Goal: Transaction & Acquisition: Book appointment/travel/reservation

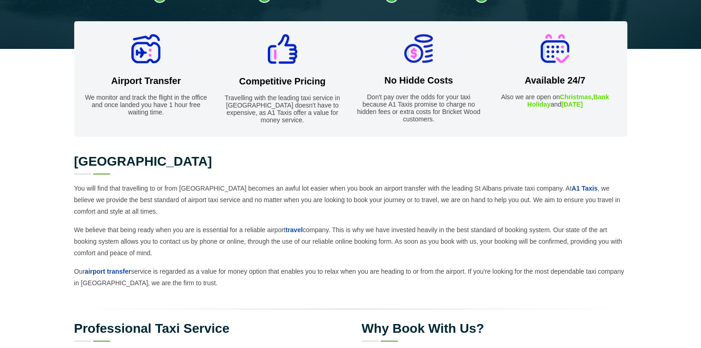
scroll to position [392, 0]
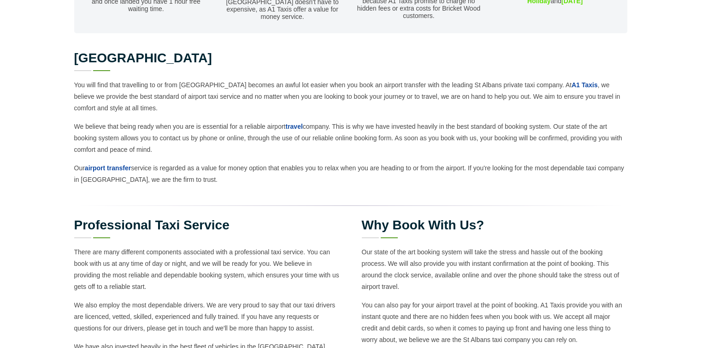
click at [154, 95] on p "You will find that travelling to or from Heathrow Airport becomes an awful lot …" at bounding box center [350, 96] width 553 height 35
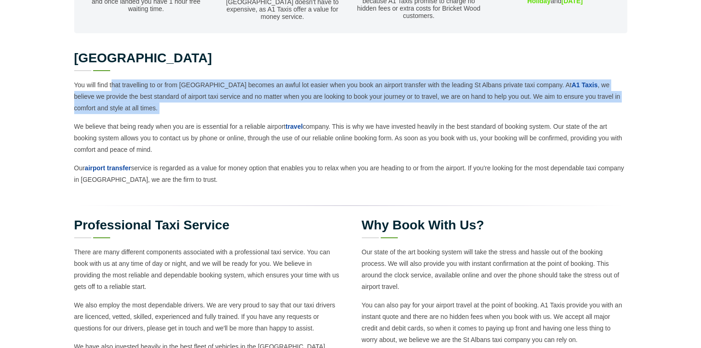
click at [154, 95] on p "You will find that travelling to or from Heathrow Airport becomes an awful lot …" at bounding box center [350, 96] width 553 height 35
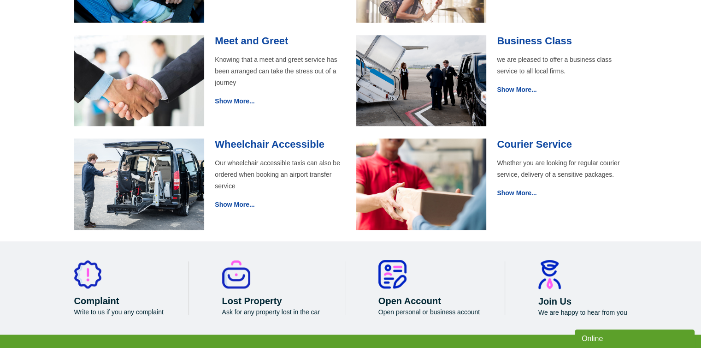
scroll to position [1015, 0]
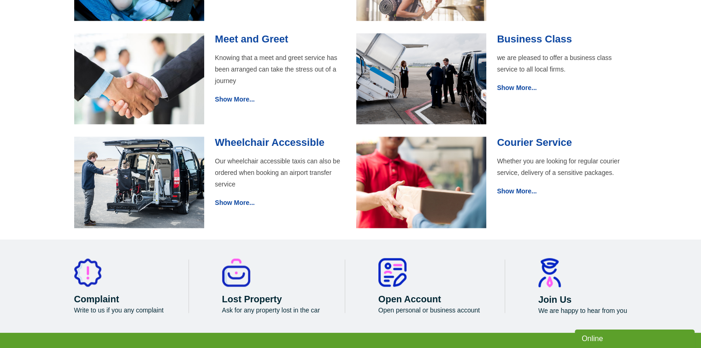
click at [442, 85] on img at bounding box center [421, 78] width 130 height 91
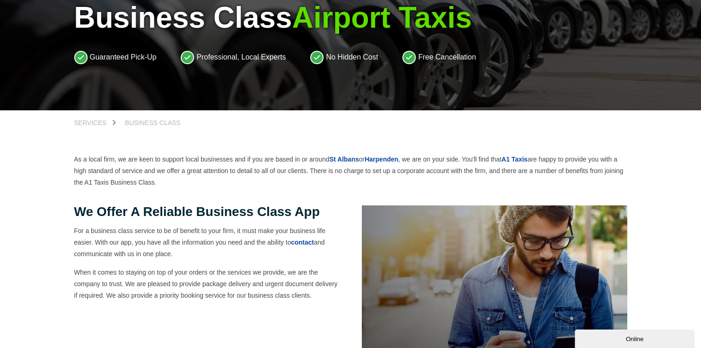
scroll to position [91, 0]
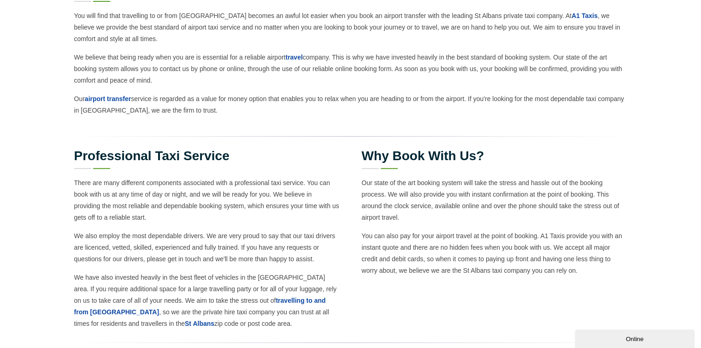
scroll to position [463, 0]
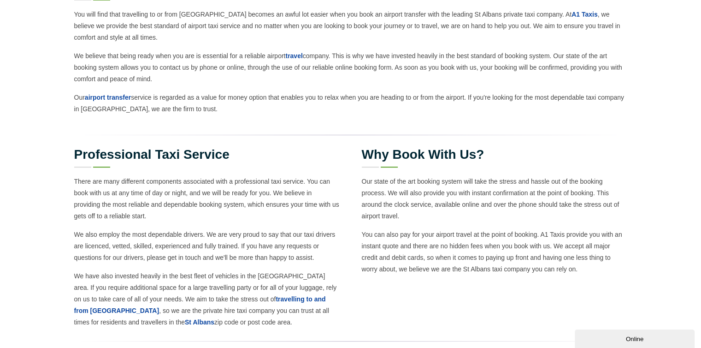
click at [475, 193] on p "Our state of the art booking system will take the stress and hassle out of the …" at bounding box center [495, 199] width 266 height 46
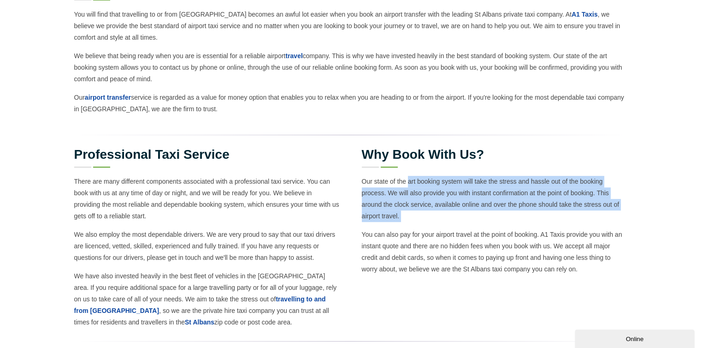
click at [475, 193] on p "Our state of the art booking system will take the stress and hassle out of the …" at bounding box center [495, 199] width 266 height 46
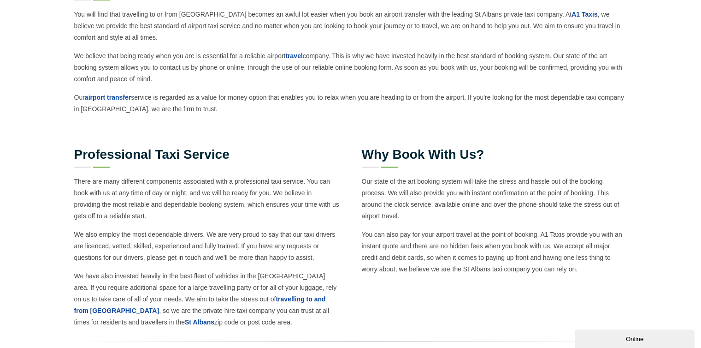
click at [475, 193] on p "Our state of the art booking system will take the stress and hassle out of the …" at bounding box center [495, 199] width 266 height 46
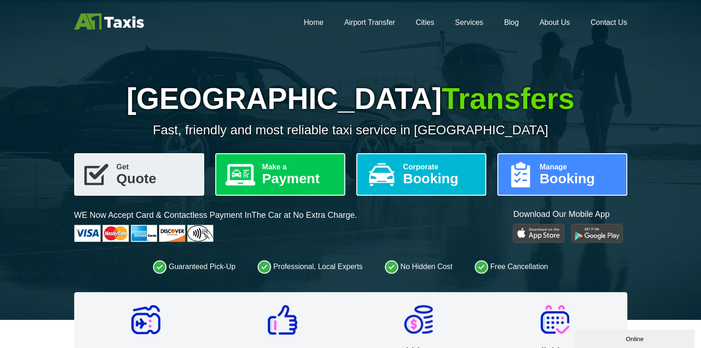
scroll to position [7, 0]
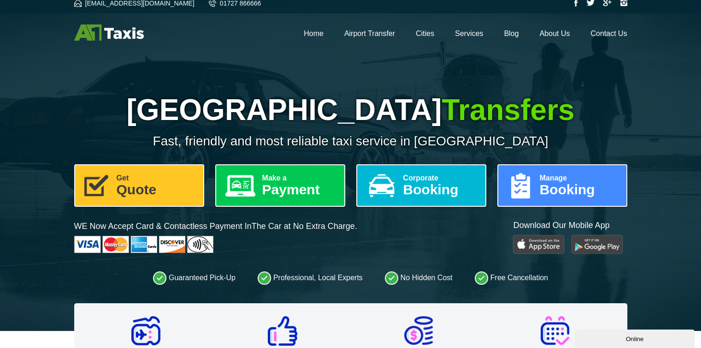
click at [167, 185] on link "Get Quote" at bounding box center [139, 185] width 130 height 42
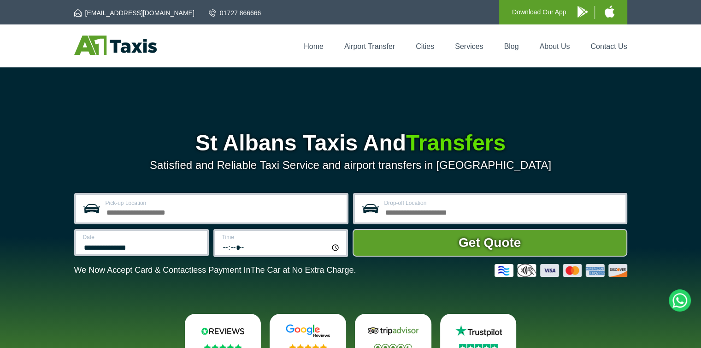
click at [188, 217] on input "Pick-up Location" at bounding box center [224, 211] width 236 height 11
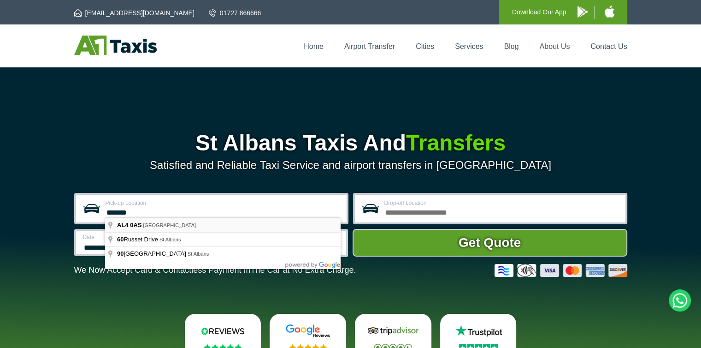
type input "**********"
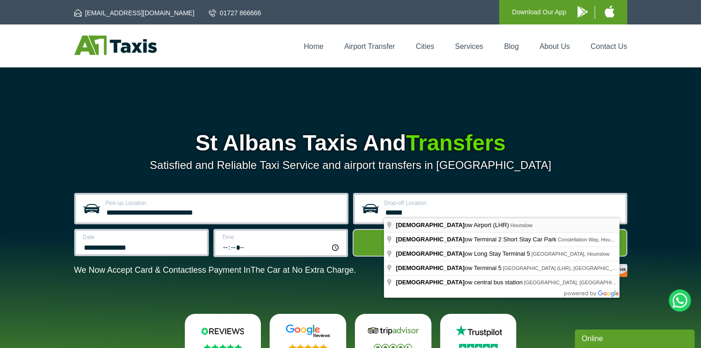
type input "**********"
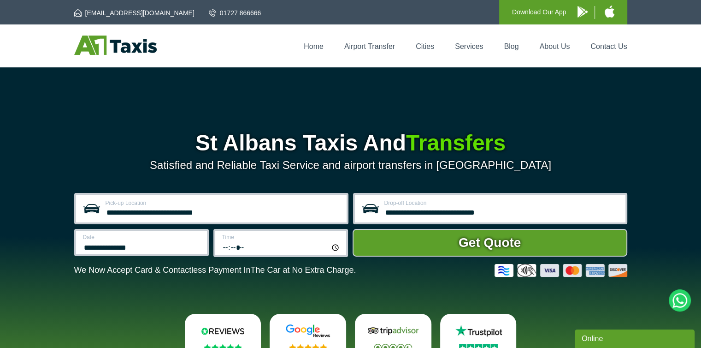
click at [173, 239] on label "Date" at bounding box center [142, 237] width 119 height 6
click at [173, 241] on input "**********" at bounding box center [142, 246] width 119 height 11
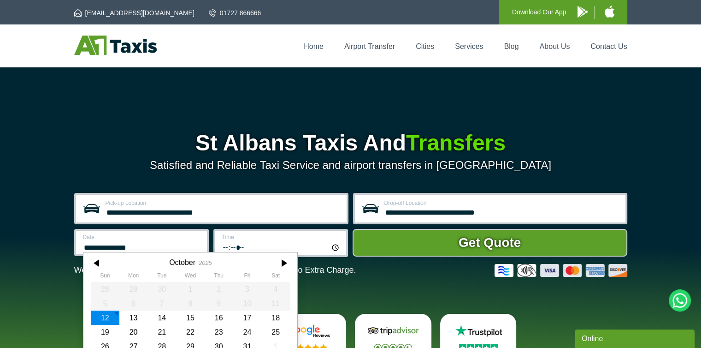
scroll to position [36, 0]
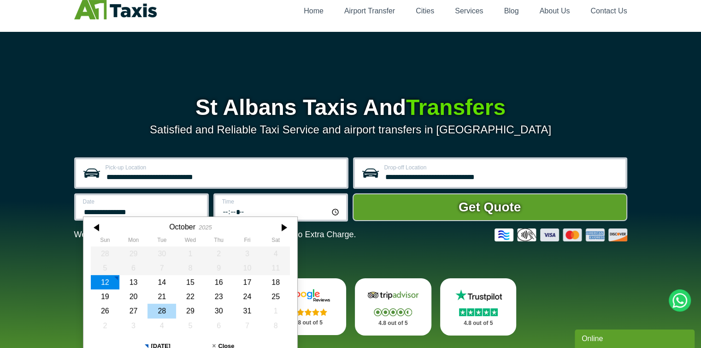
click at [165, 311] on div "28" at bounding box center [162, 310] width 29 height 14
type input "**********"
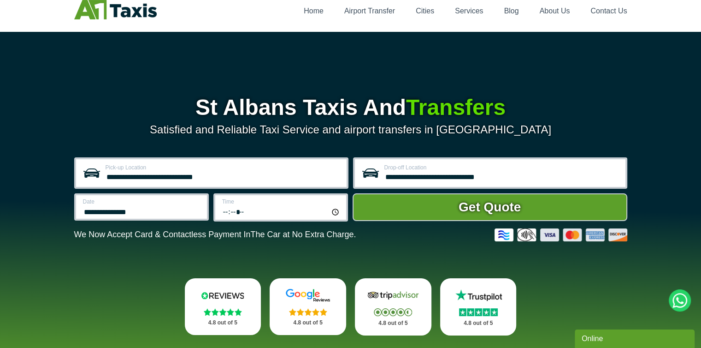
click at [255, 211] on input "*****" at bounding box center [281, 211] width 119 height 12
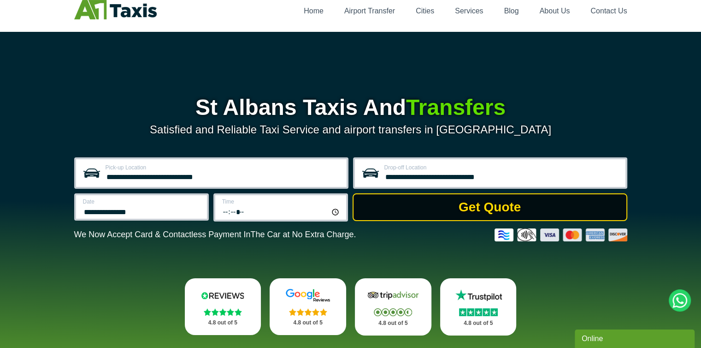
type input "*****"
click at [398, 215] on button "Get Quote" at bounding box center [490, 207] width 275 height 28
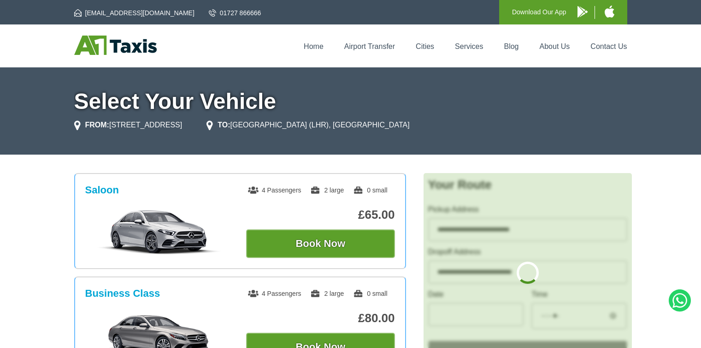
type input "**********"
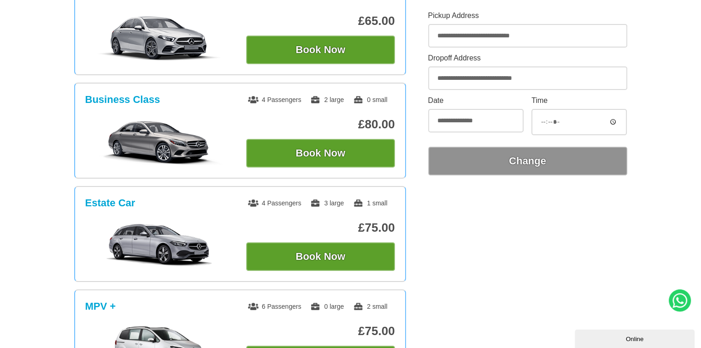
scroll to position [140, 0]
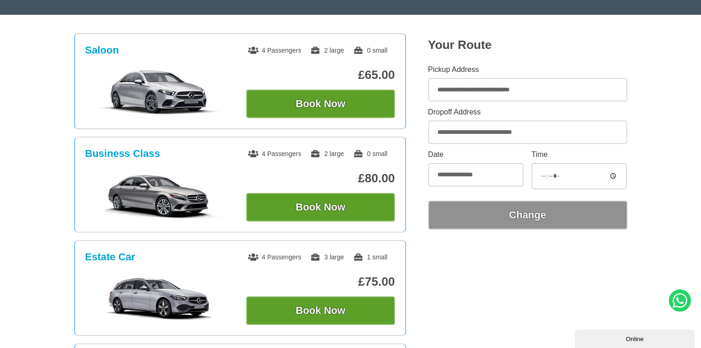
click at [632, 154] on section "Saloon 4 Passengers 2 large 0 small £65.00 Book Now Business Class 4 Passengers…" at bounding box center [350, 340] width 701 height 614
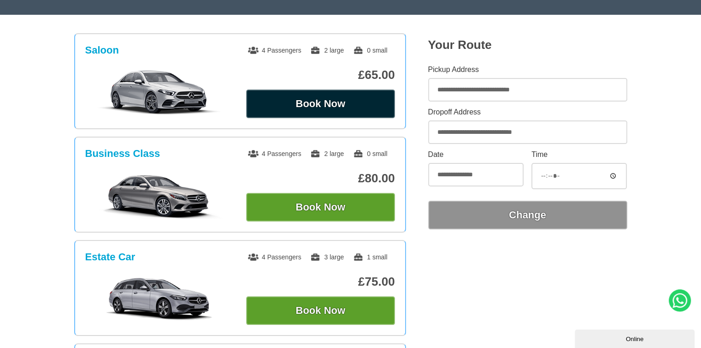
click at [363, 98] on button "Book Now" at bounding box center [320, 103] width 149 height 29
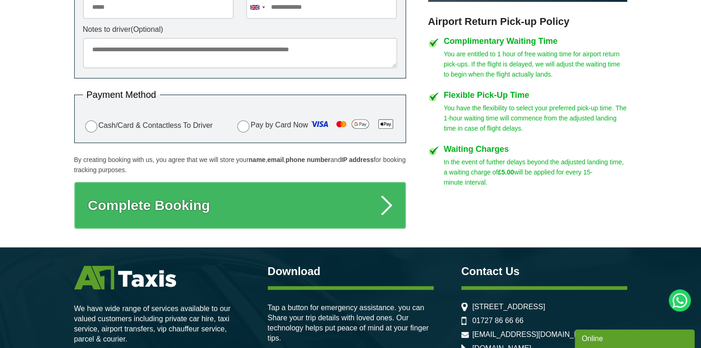
scroll to position [428, 0]
click at [525, 108] on p "You have the flexibility to select your preferred pick-up time. The 1-hour wait…" at bounding box center [536, 118] width 184 height 30
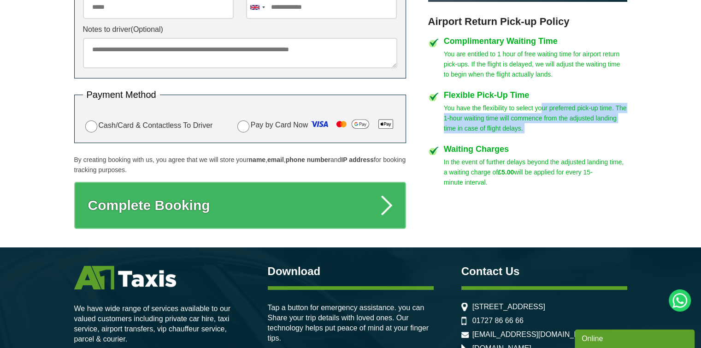
click at [525, 108] on p "You have the flexibility to select your preferred pick-up time. The 1-hour wait…" at bounding box center [536, 118] width 184 height 30
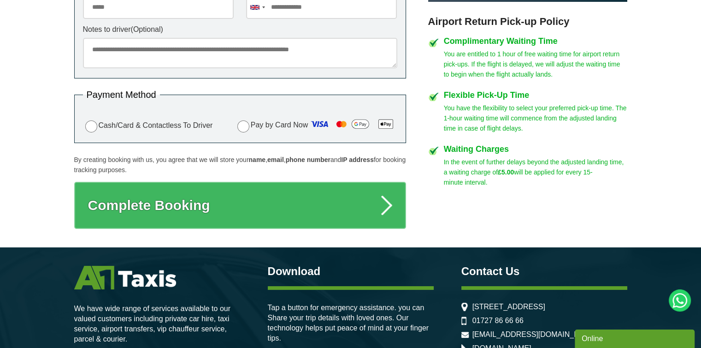
click at [525, 108] on p "You have the flexibility to select your preferred pick-up time. The 1-hour wait…" at bounding box center [536, 118] width 184 height 30
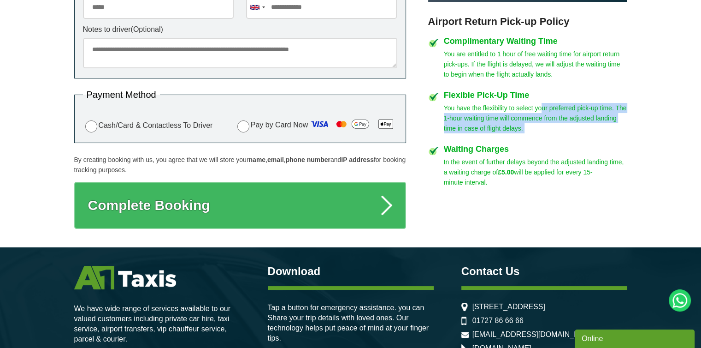
click at [525, 108] on p "You have the flexibility to select your preferred pick-up time. The 1-hour wait…" at bounding box center [536, 118] width 184 height 30
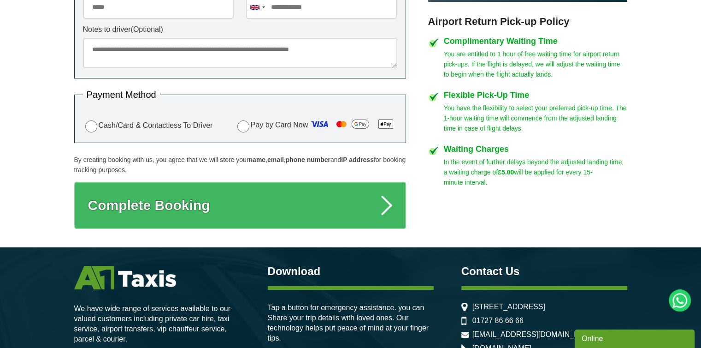
click at [525, 108] on p "You have the flexibility to select your preferred pick-up time. The 1-hour wait…" at bounding box center [536, 118] width 184 height 30
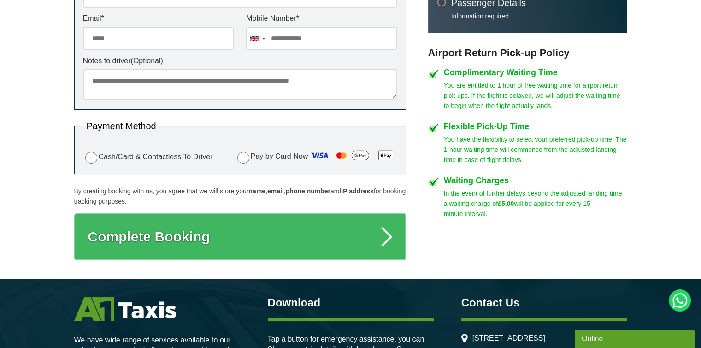
scroll to position [394, 0]
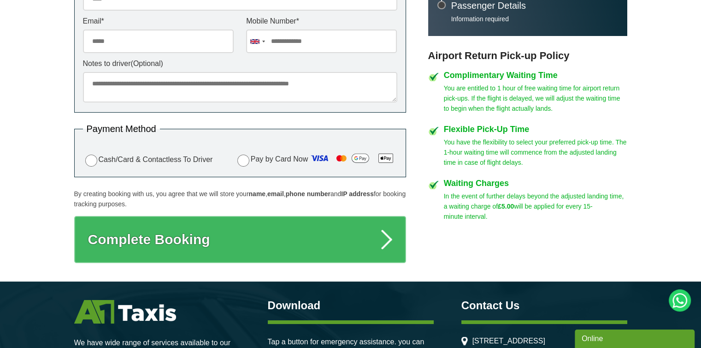
click at [525, 108] on p "You are entitled to 1 hour of free waiting time for airport return pick-ups. If…" at bounding box center [536, 98] width 184 height 30
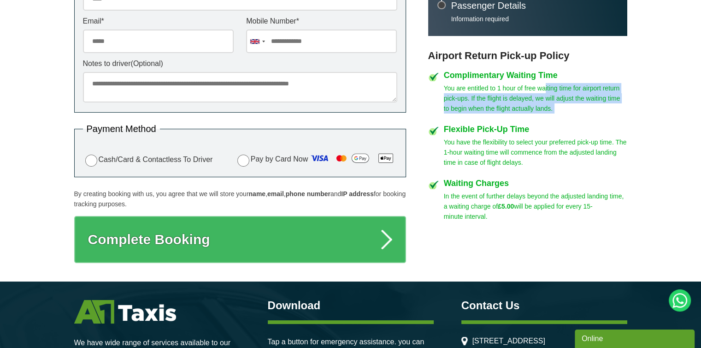
click at [525, 108] on p "You are entitled to 1 hour of free waiting time for airport return pick-ups. If…" at bounding box center [536, 98] width 184 height 30
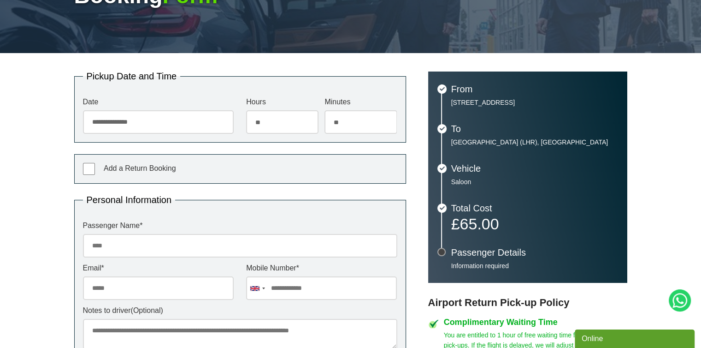
scroll to position [0, 0]
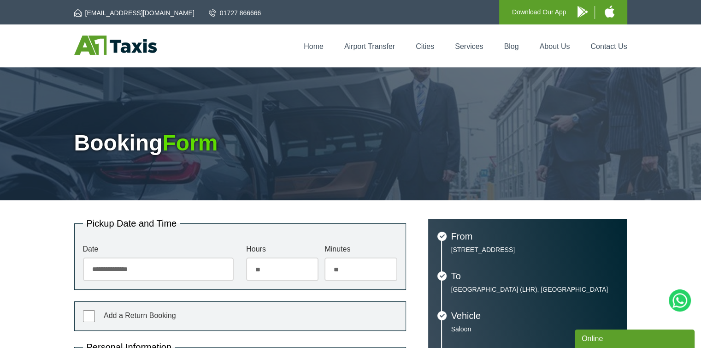
click at [140, 56] on link at bounding box center [115, 51] width 83 height 9
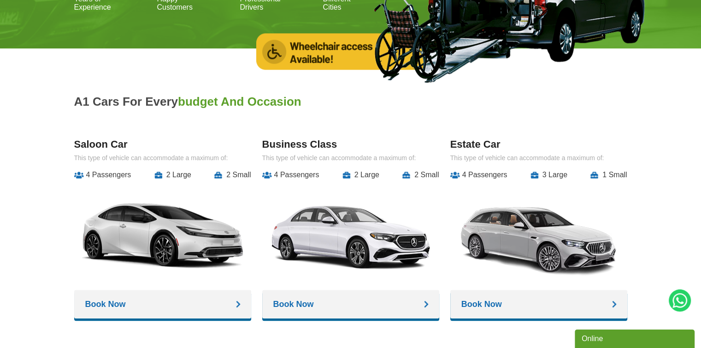
scroll to position [983, 0]
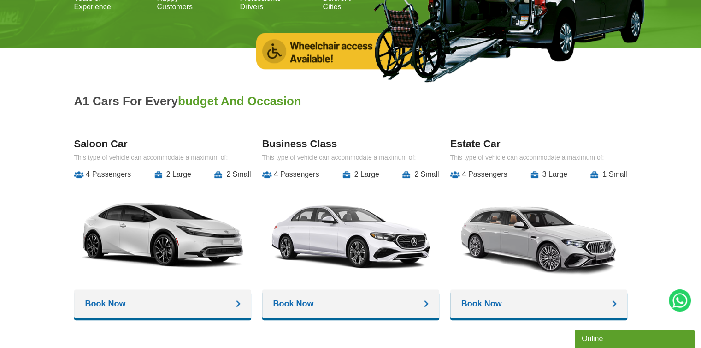
click at [103, 140] on h3 "Saloon Car" at bounding box center [162, 144] width 177 height 12
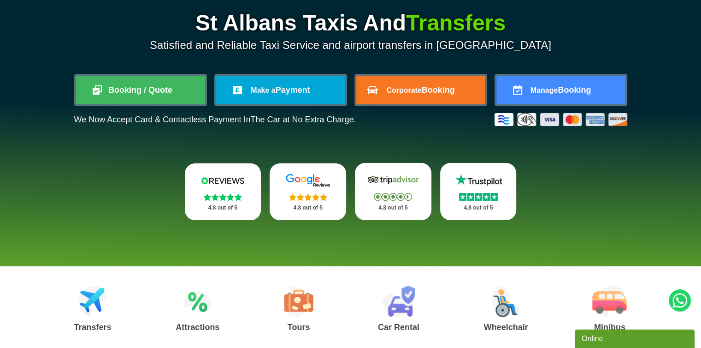
scroll to position [0, 0]
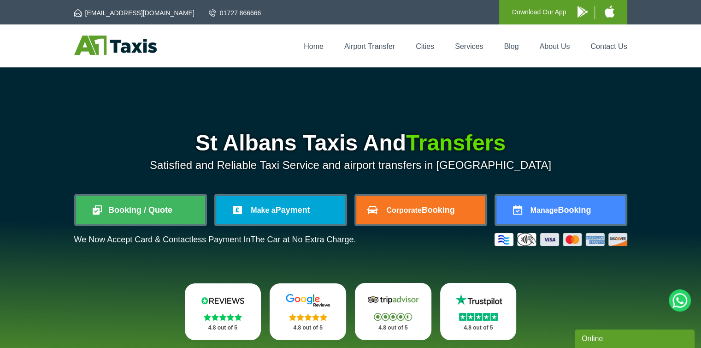
click at [241, 145] on h1 "St Albans Taxis And Transfers" at bounding box center [350, 143] width 553 height 22
